Goal: Transaction & Acquisition: Book appointment/travel/reservation

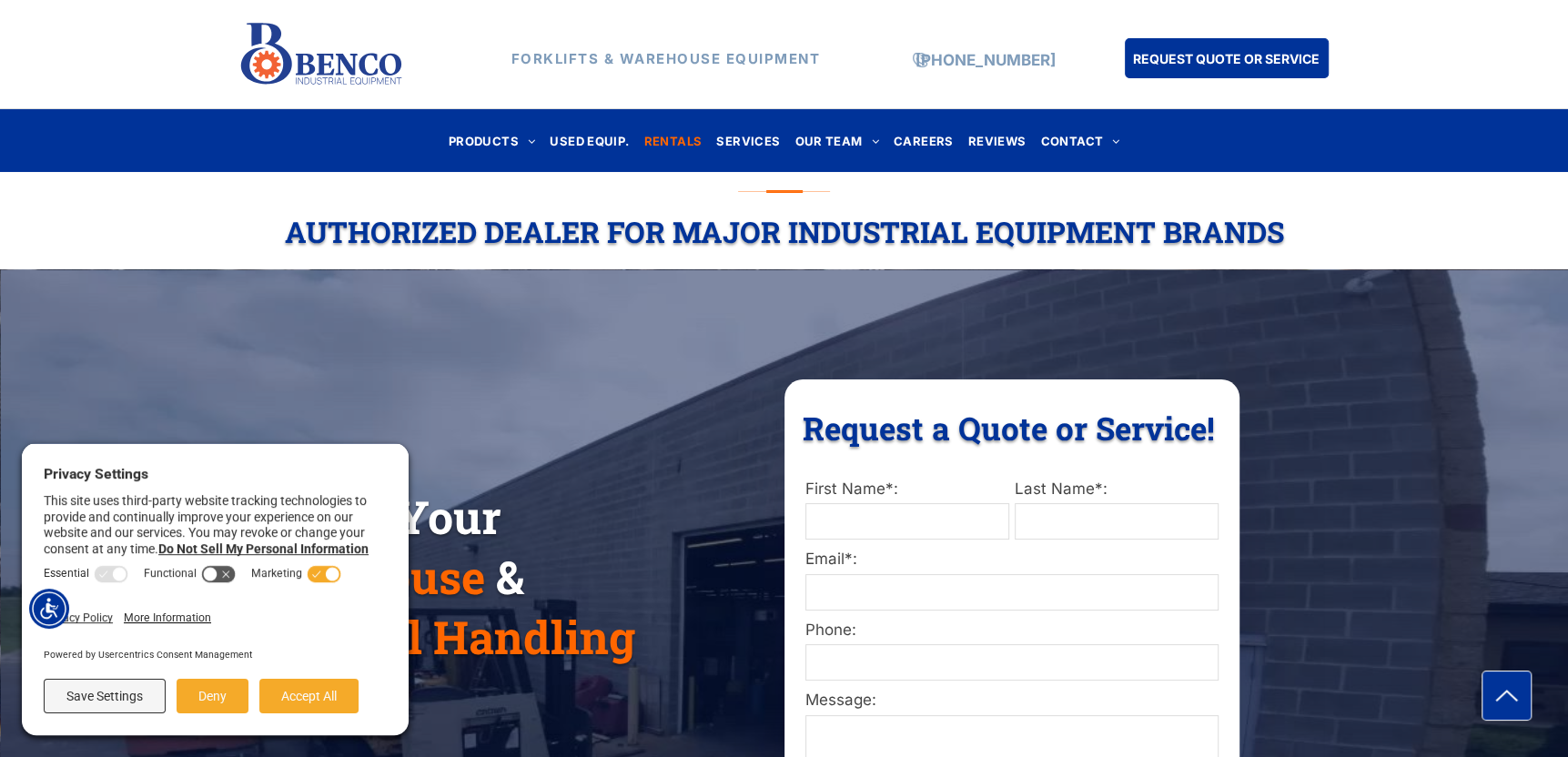
click at [676, 141] on span "RENTALS" at bounding box center [673, 141] width 58 height 25
